Goal: Information Seeking & Learning: Understand process/instructions

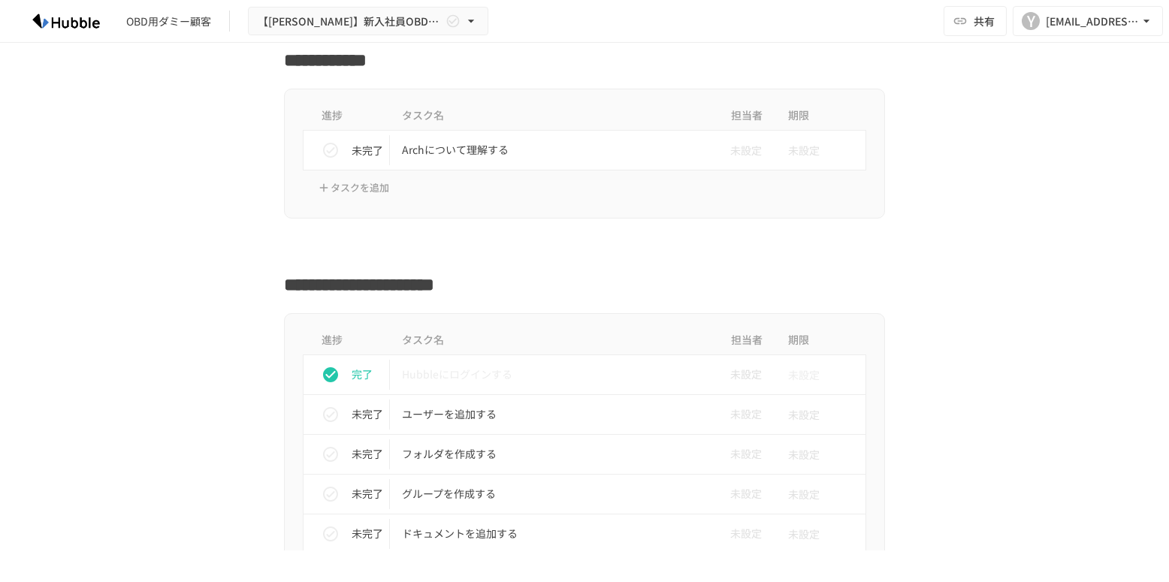
scroll to position [361, 0]
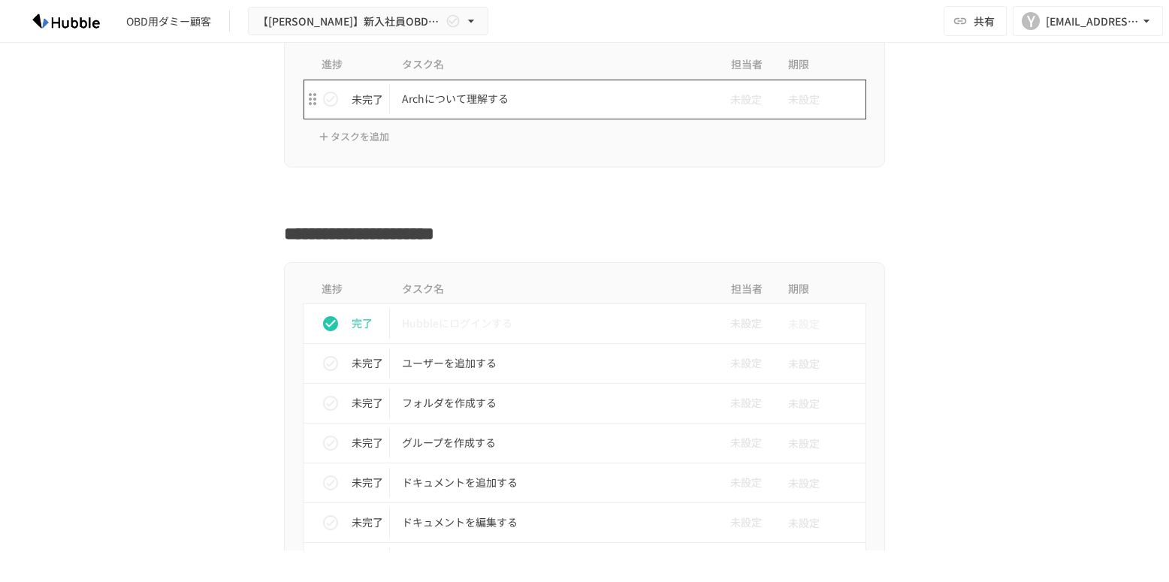
click at [513, 98] on p "Archについて理解する" at bounding box center [553, 98] width 302 height 19
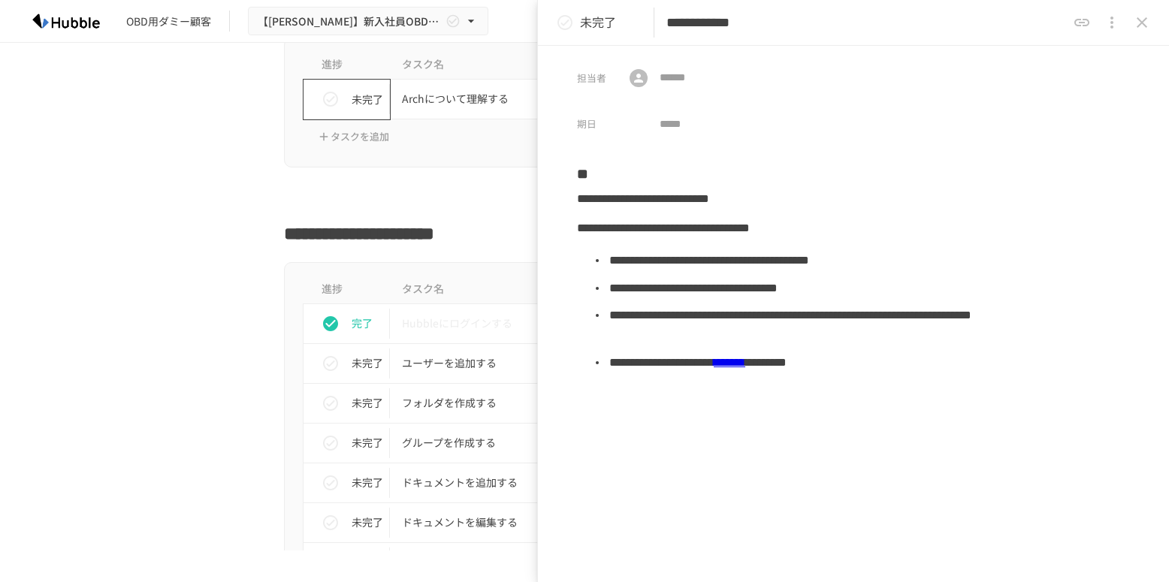
click at [324, 106] on icon "status" at bounding box center [331, 99] width 18 height 18
click at [901, 29] on icon "close drawer" at bounding box center [1142, 23] width 18 height 18
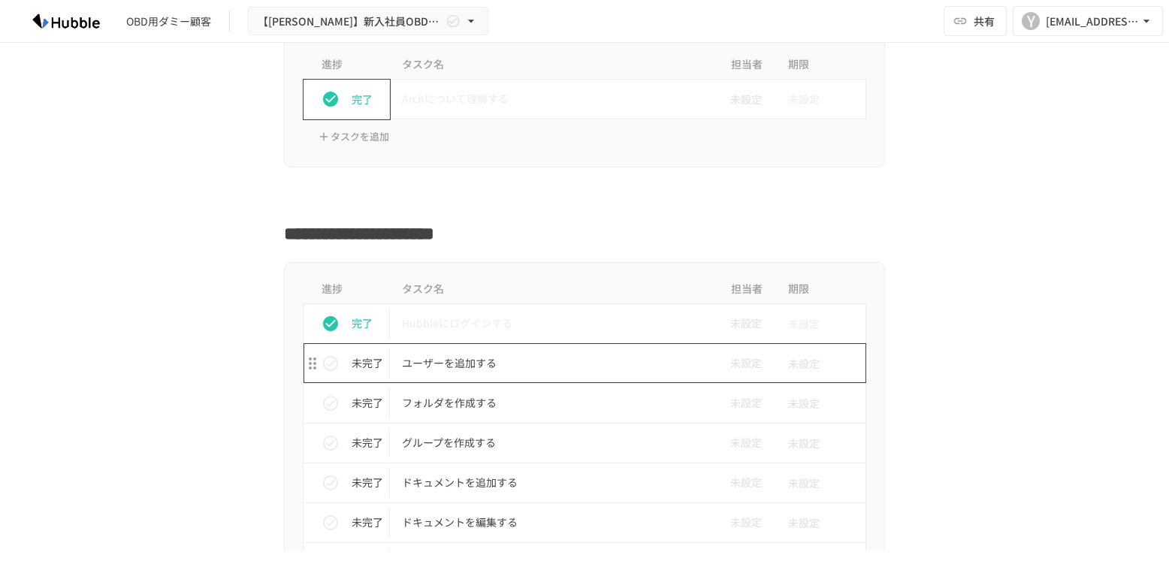
click at [583, 362] on p "ユーザーを追加する" at bounding box center [553, 363] width 302 height 19
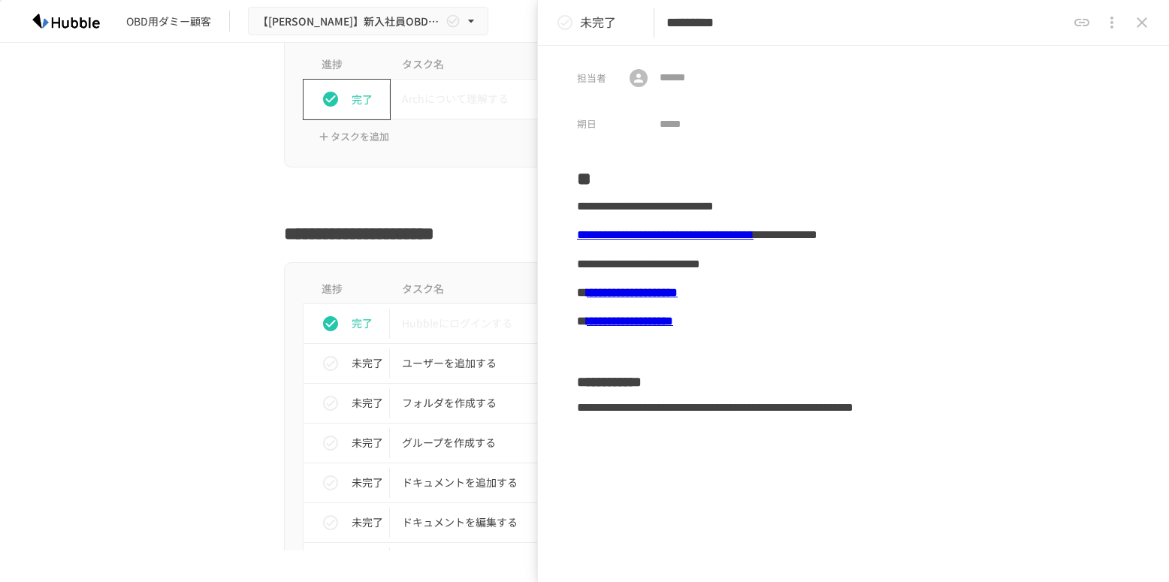
click at [262, 190] on div at bounding box center [584, 197] width 916 height 29
